Goal: Navigation & Orientation: Find specific page/section

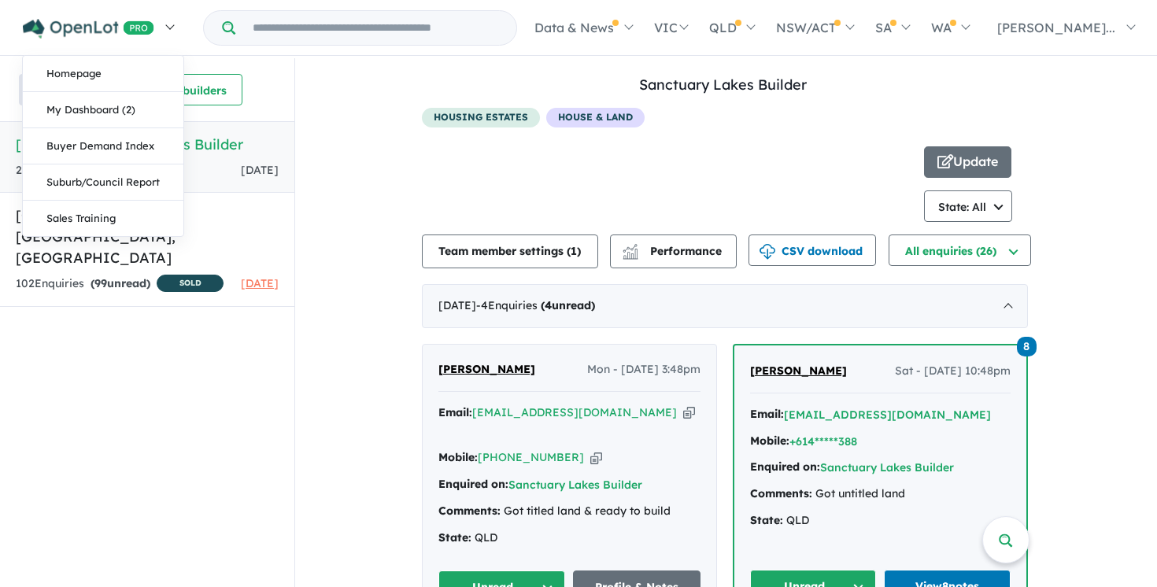
click at [148, 29] on img at bounding box center [88, 29] width 131 height 20
click at [85, 35] on img at bounding box center [88, 29] width 131 height 20
click at [91, 78] on link "Homepage" at bounding box center [103, 74] width 161 height 36
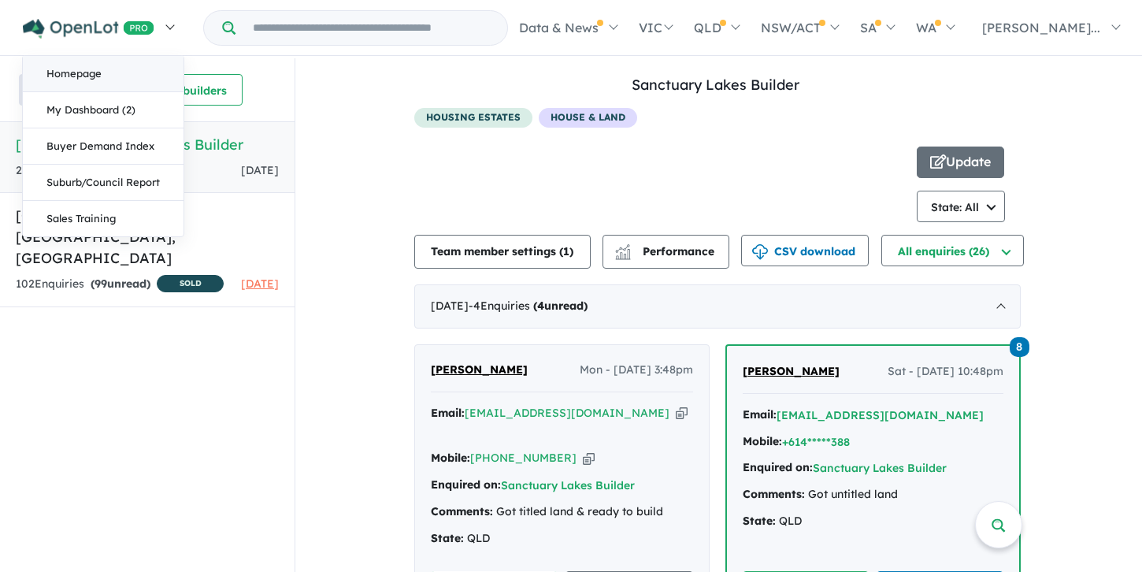
click at [82, 78] on link "Homepage" at bounding box center [103, 74] width 161 height 36
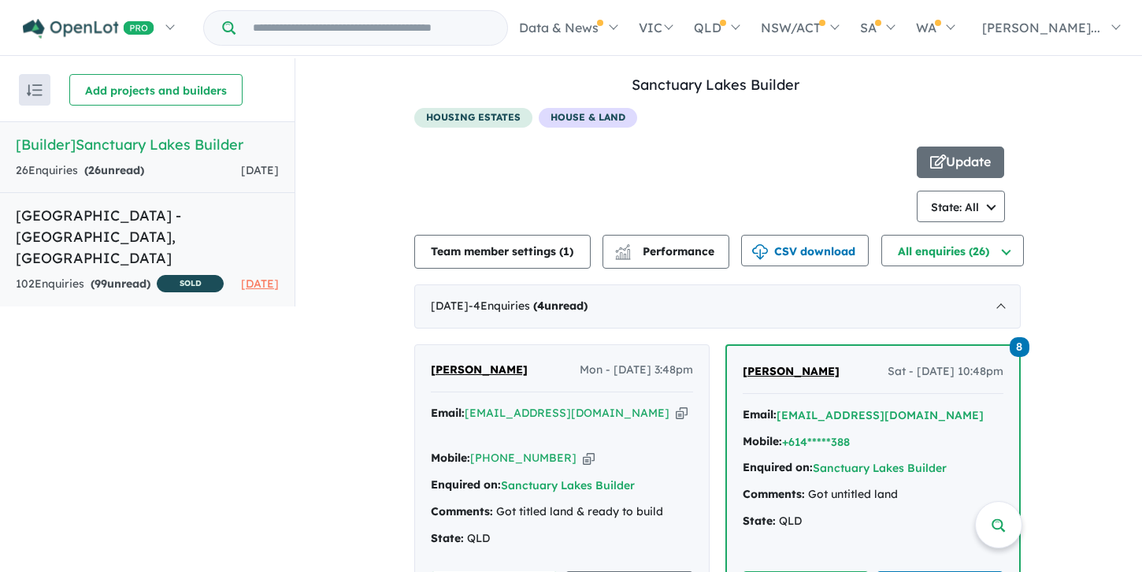
click at [91, 228] on h5 "[GEOGRAPHIC_DATA] - [GEOGRAPHIC_DATA][PERSON_NAME][GEOGRAPHIC_DATA]" at bounding box center [147, 237] width 263 height 64
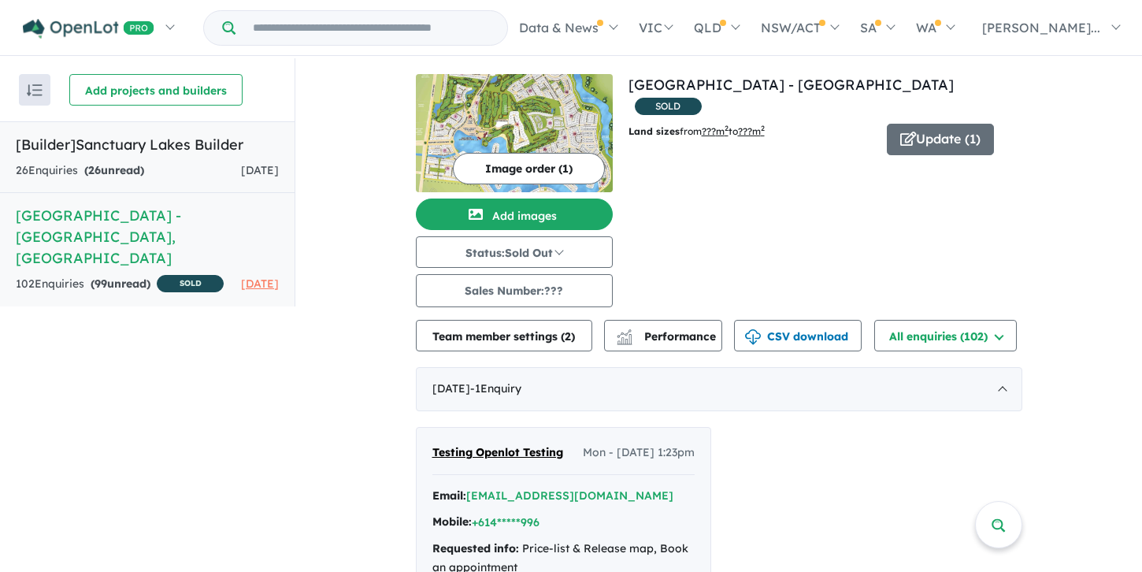
click at [137, 162] on div "26 Enquir ies ( 26 unread)" at bounding box center [80, 170] width 128 height 19
